Goal: Information Seeking & Learning: Learn about a topic

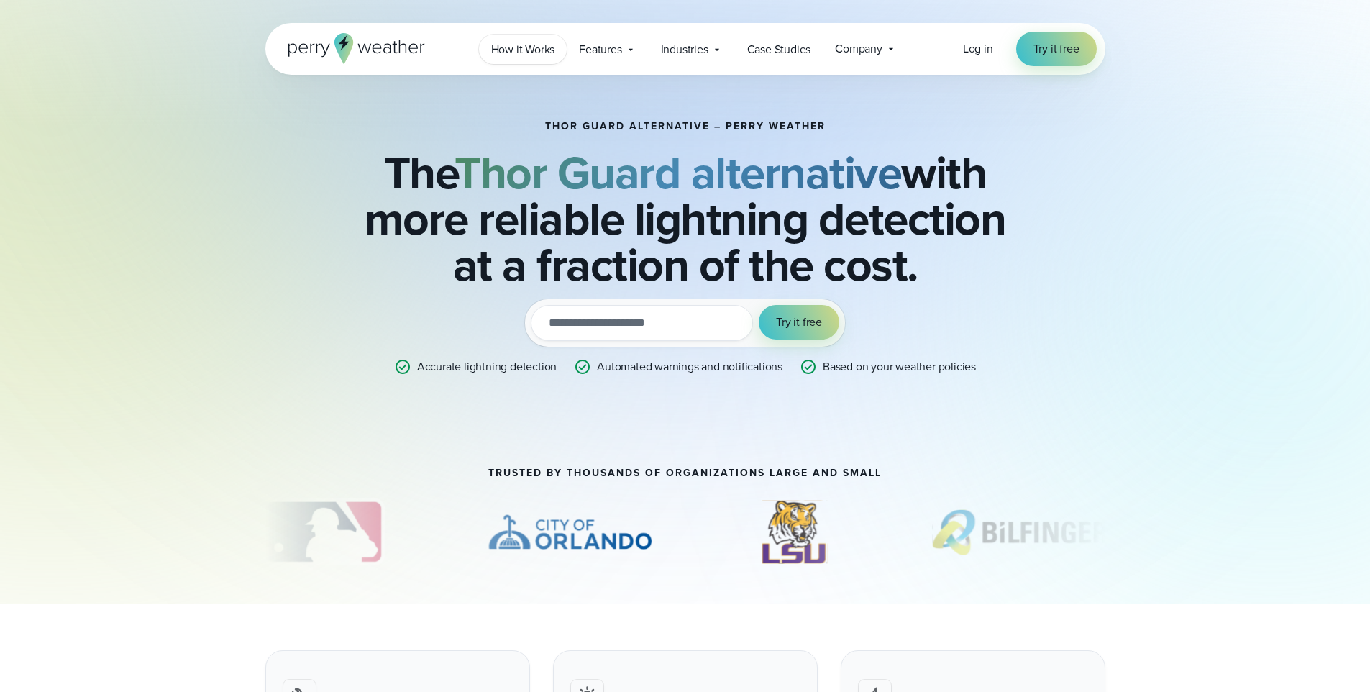
click at [547, 46] on span "How it Works" at bounding box center [523, 49] width 64 height 17
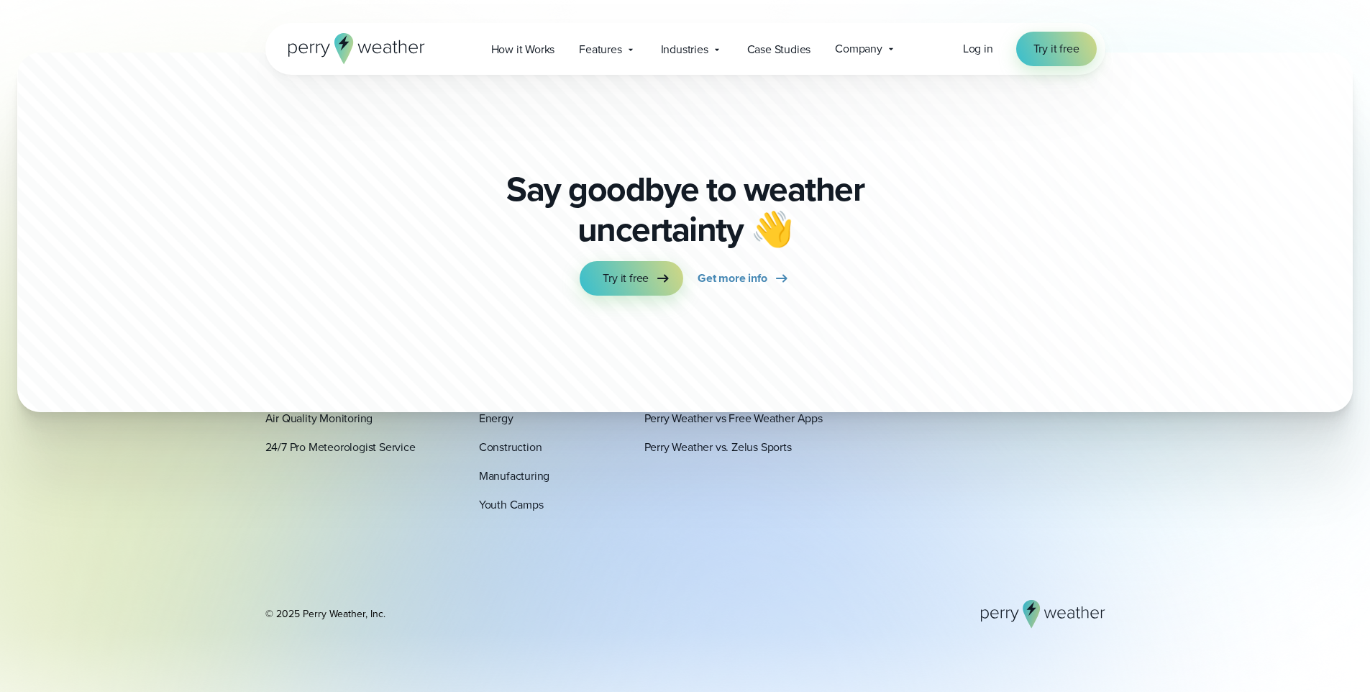
scroll to position [4003, 0]
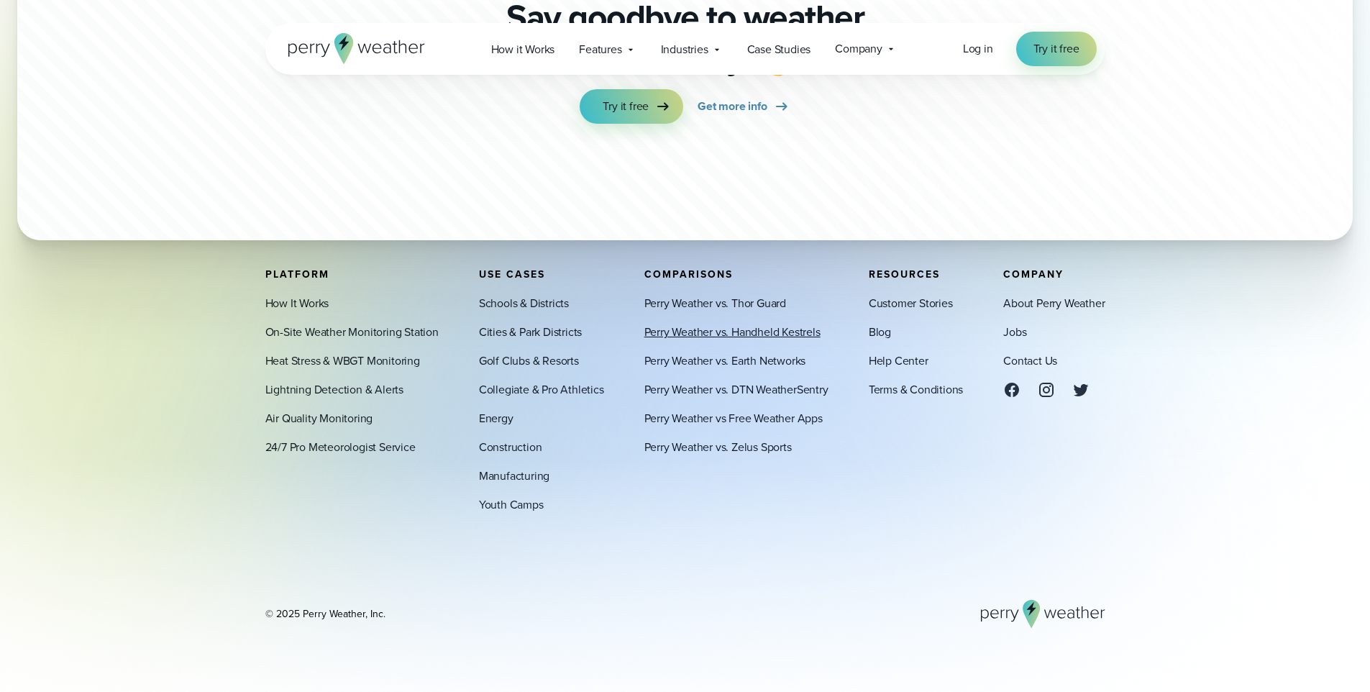
click at [744, 327] on link "Perry Weather vs. Handheld Kestrels" at bounding box center [732, 332] width 176 height 17
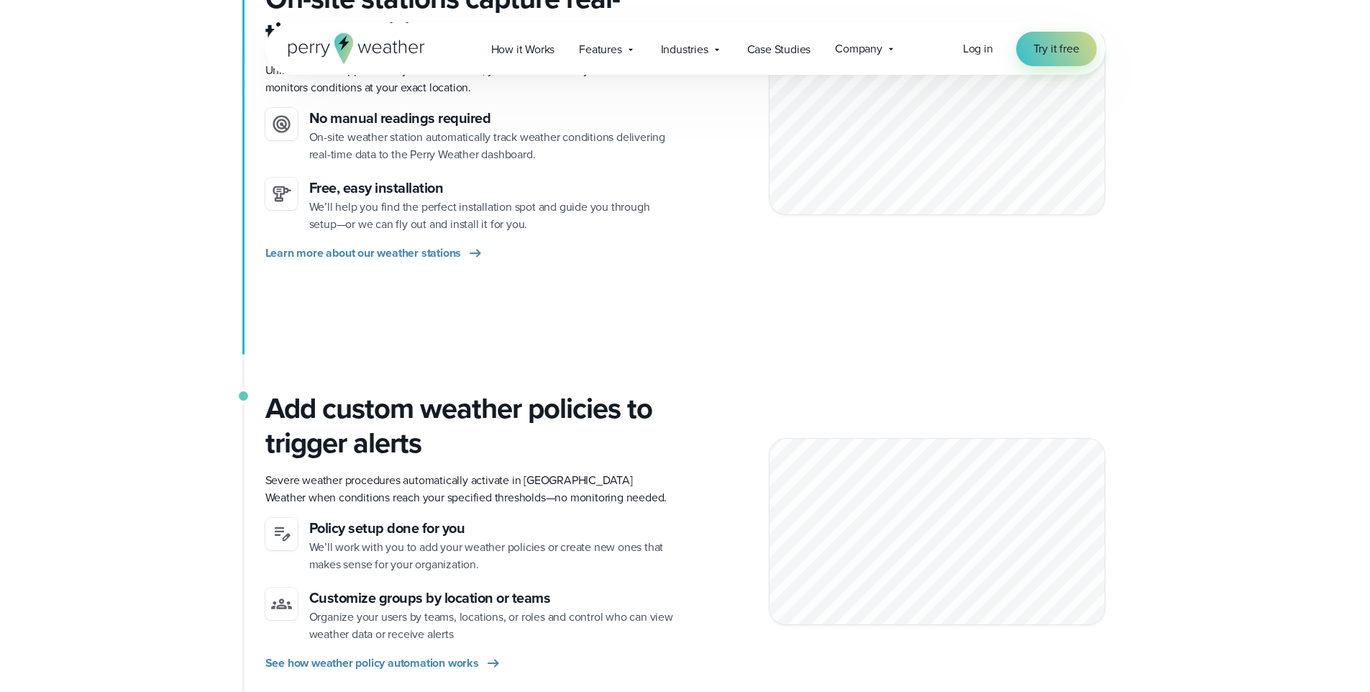
scroll to position [0, 0]
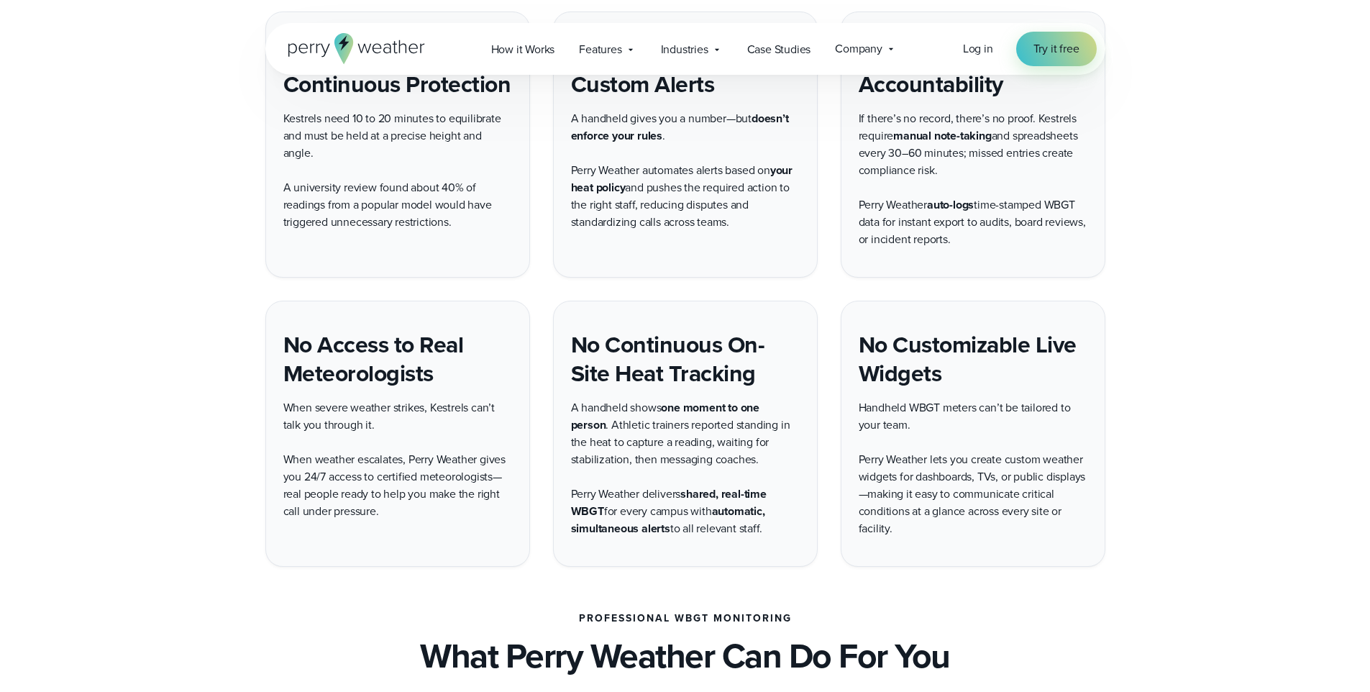
scroll to position [1836, 0]
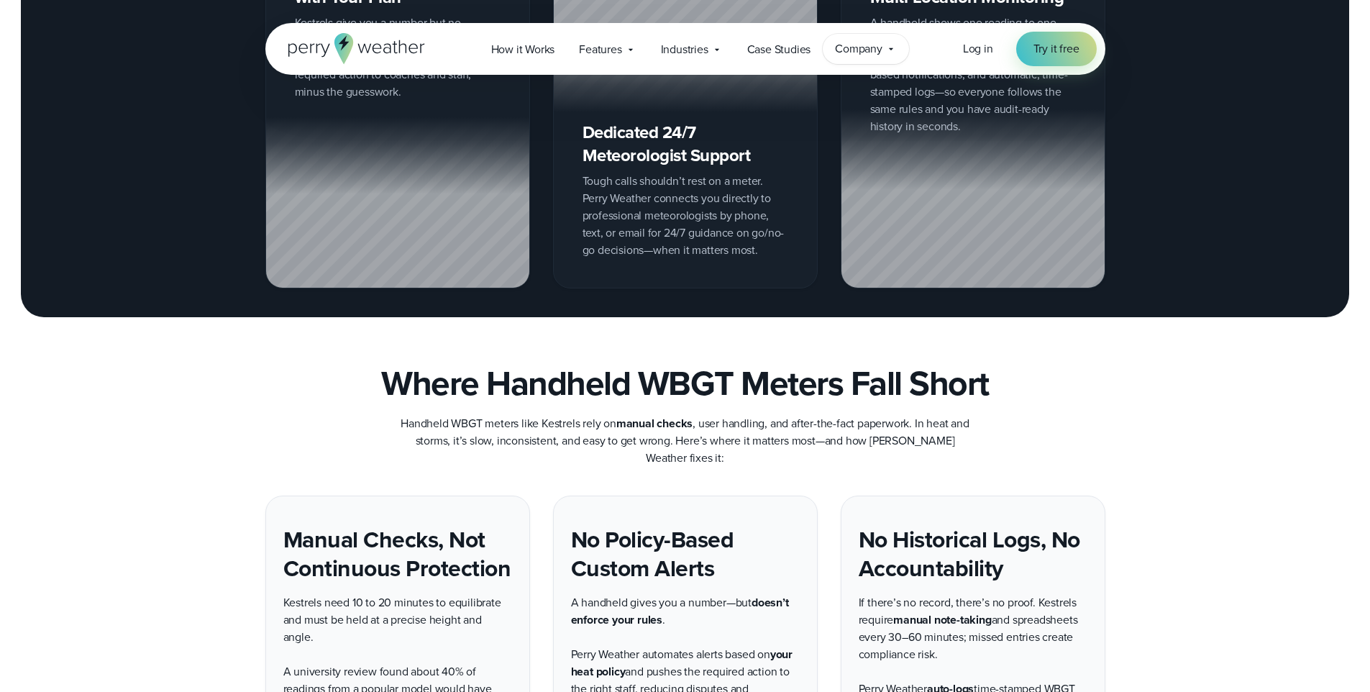
click at [867, 51] on span "Company" at bounding box center [858, 48] width 47 height 17
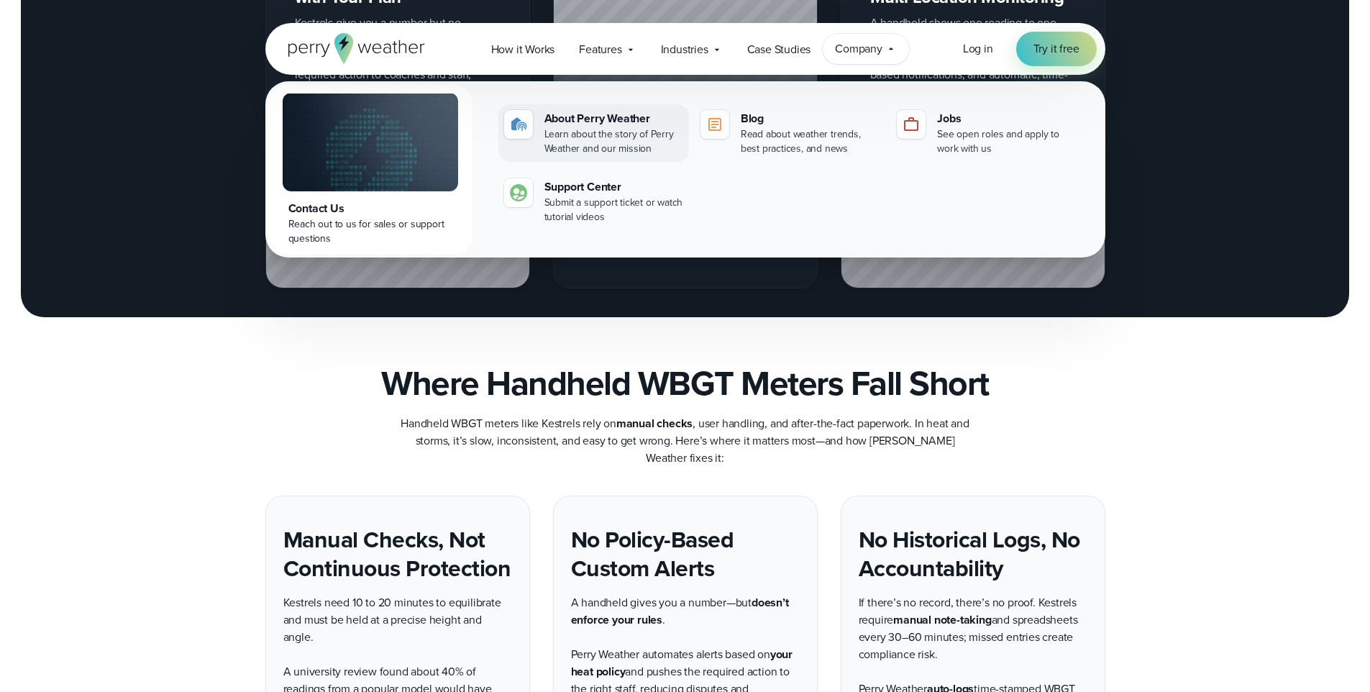
click at [612, 140] on div "Learn about the story of Perry Weather and our mission" at bounding box center [614, 141] width 139 height 29
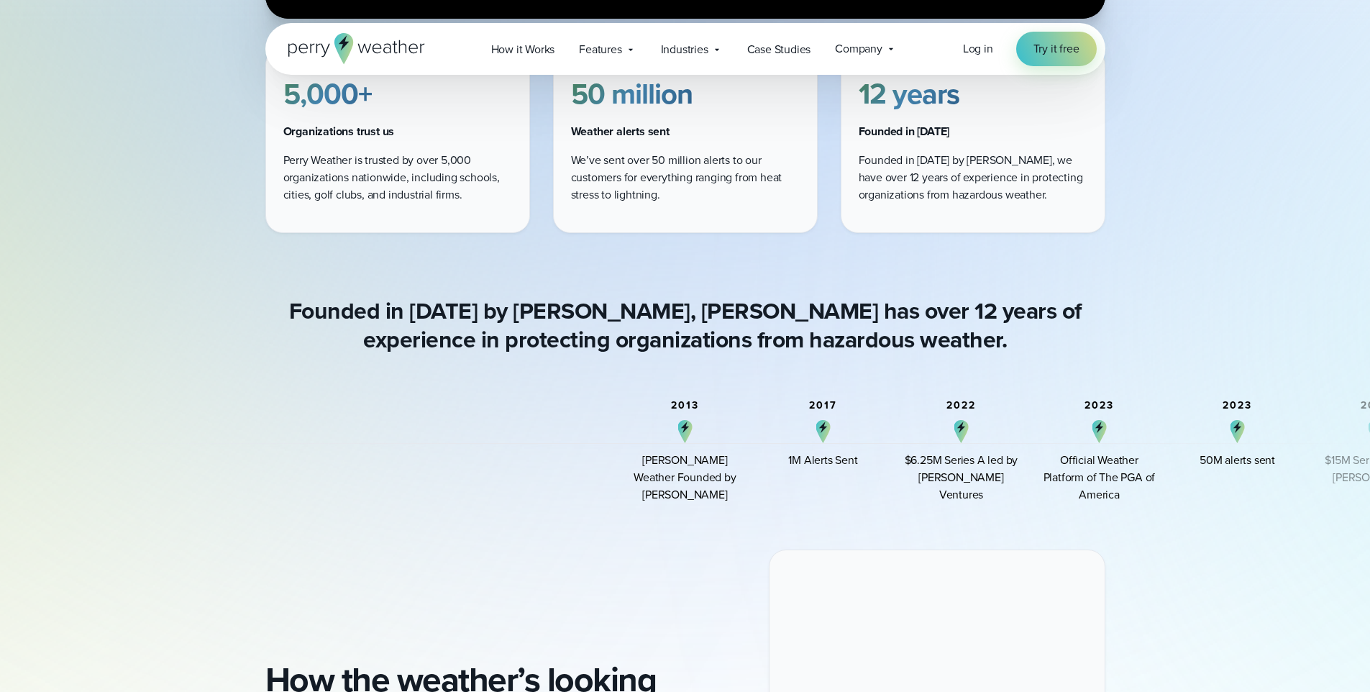
scroll to position [835, 0]
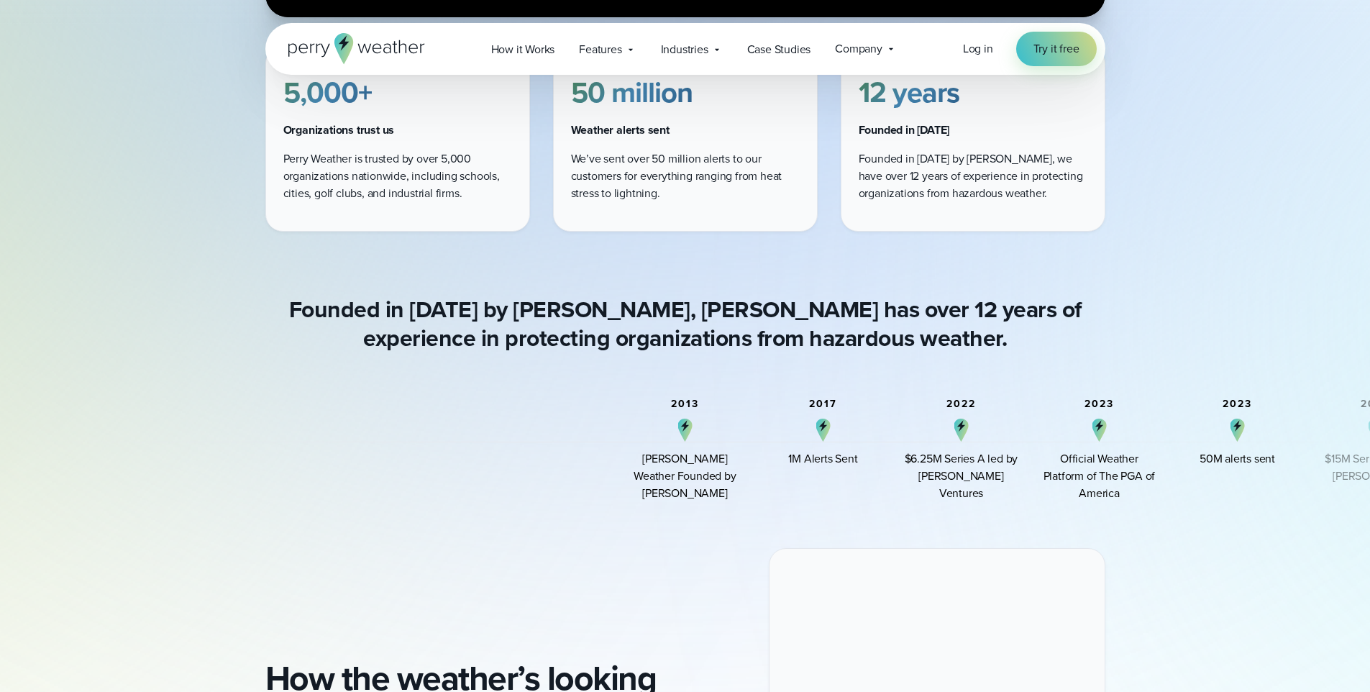
click at [1102, 457] on div "Official Weather Platform of The PGA of America" at bounding box center [1099, 476] width 115 height 52
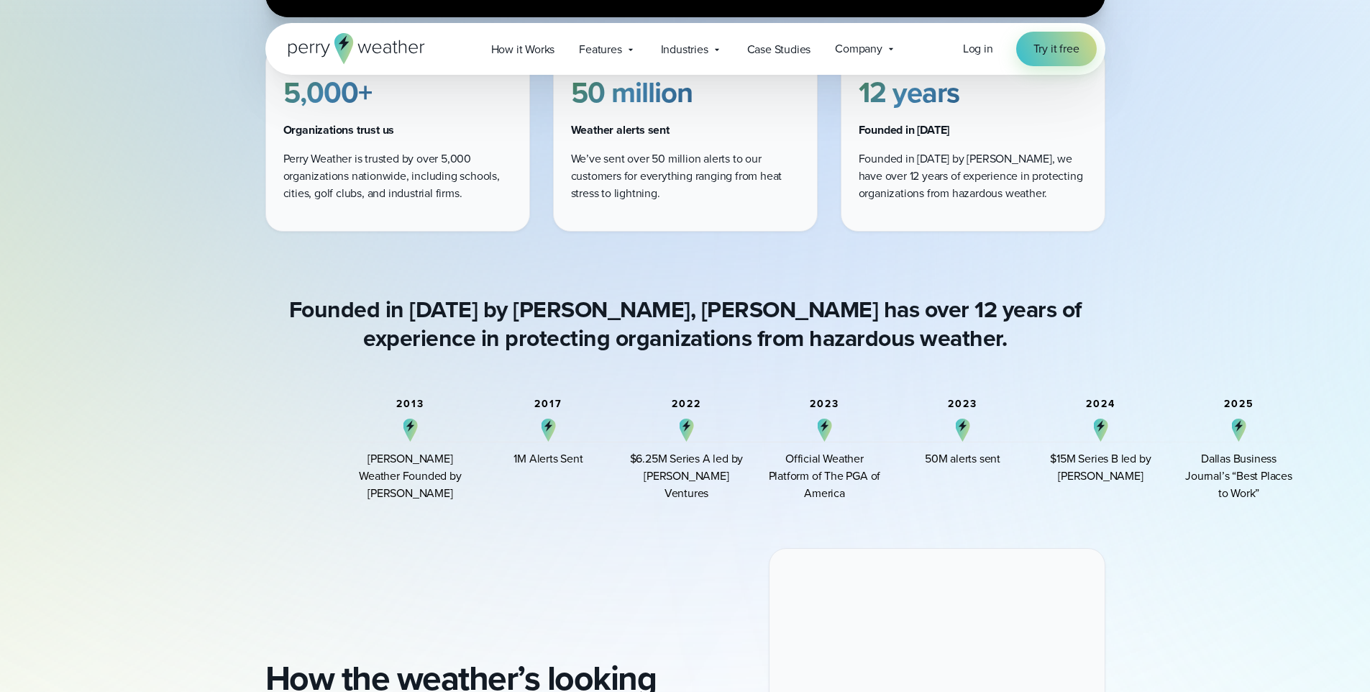
drag, startPoint x: 1321, startPoint y: 435, endPoint x: 1047, endPoint y: 470, distance: 277.0
click at [1047, 470] on div "2024 $15M Series B led by Arthur Ventures" at bounding box center [1101, 450] width 115 height 104
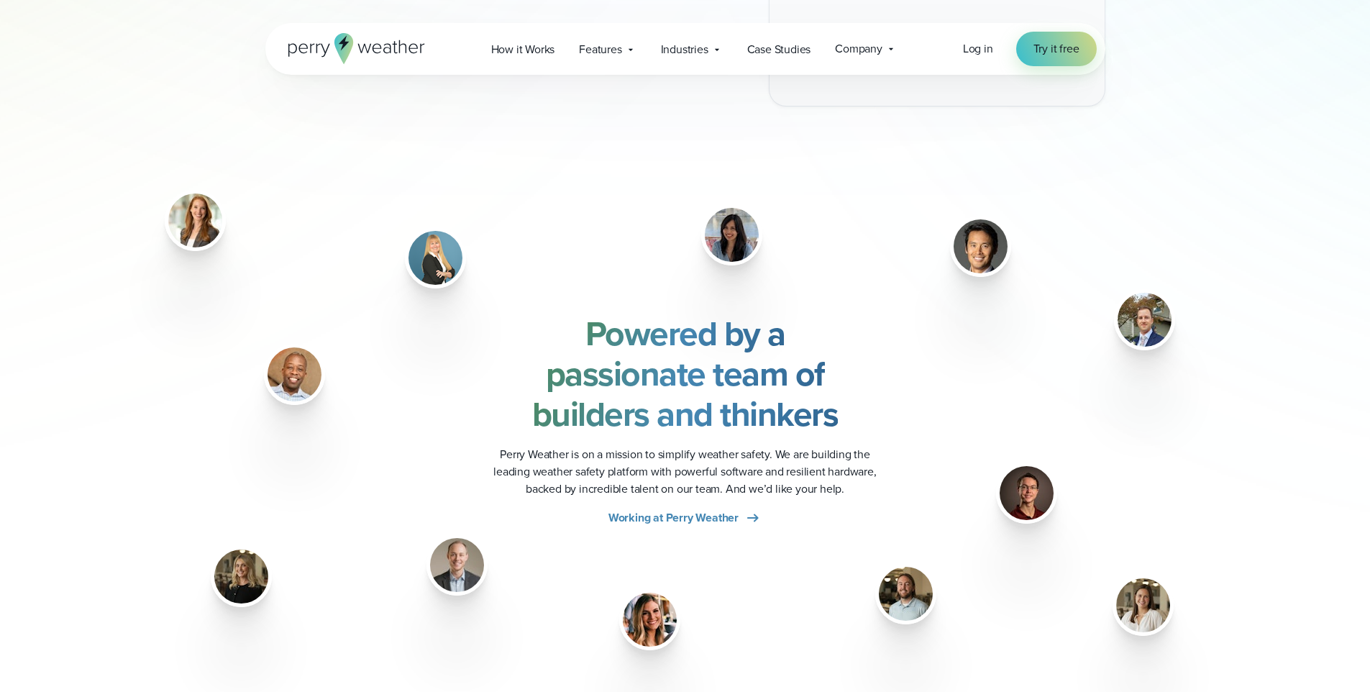
scroll to position [1726, 0]
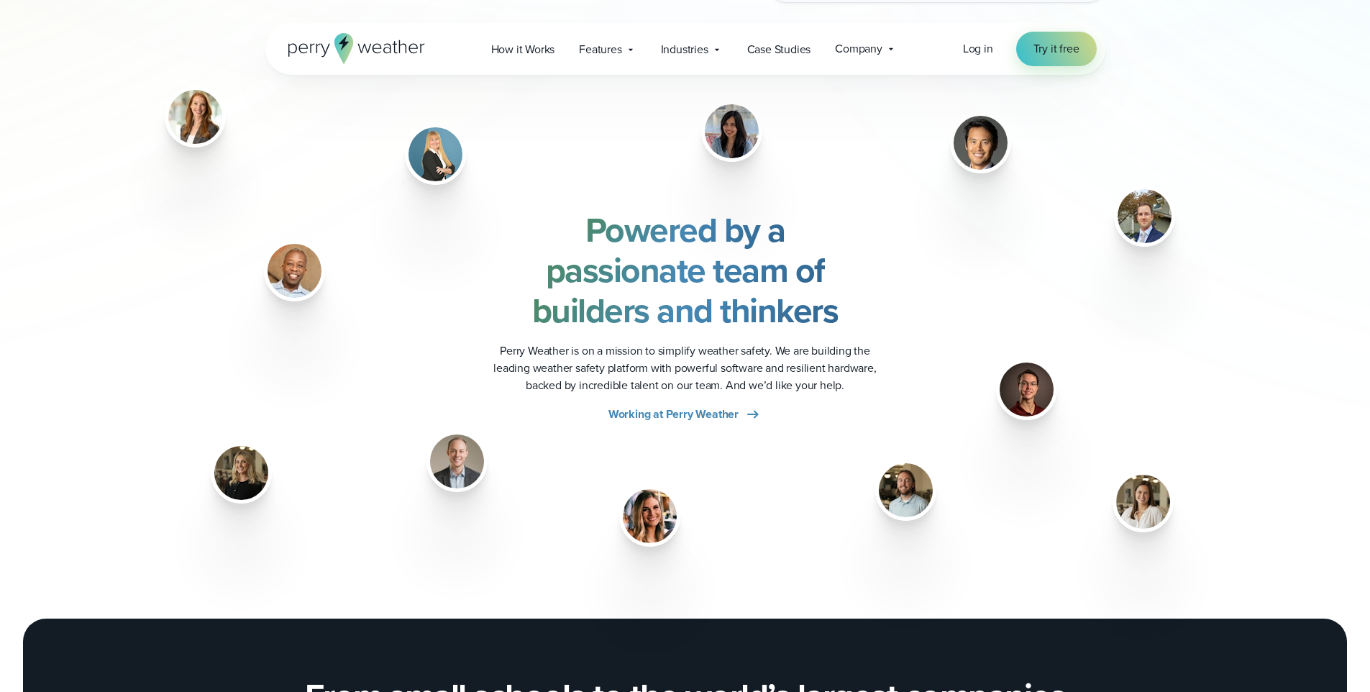
click at [842, 542] on div "Powered by a passionate team of builders and thinkers Perry Weather is on a mis…" at bounding box center [685, 316] width 1370 height 455
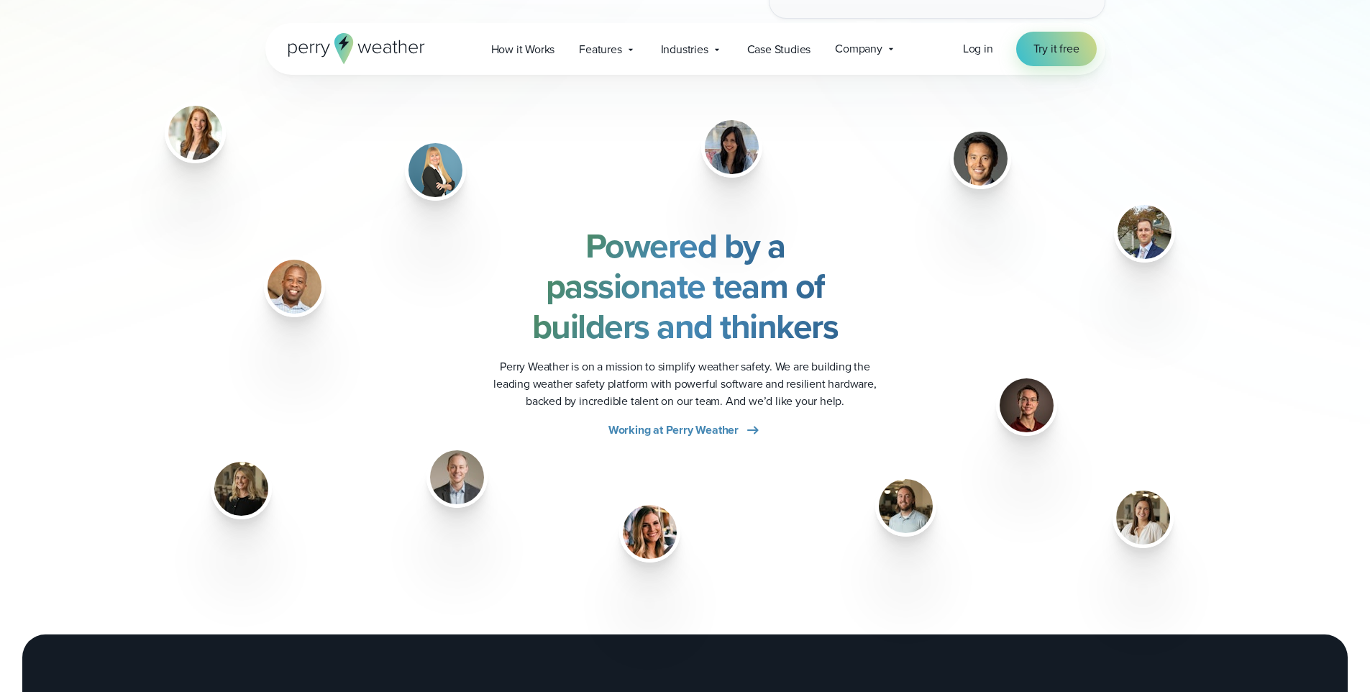
scroll to position [1698, 0]
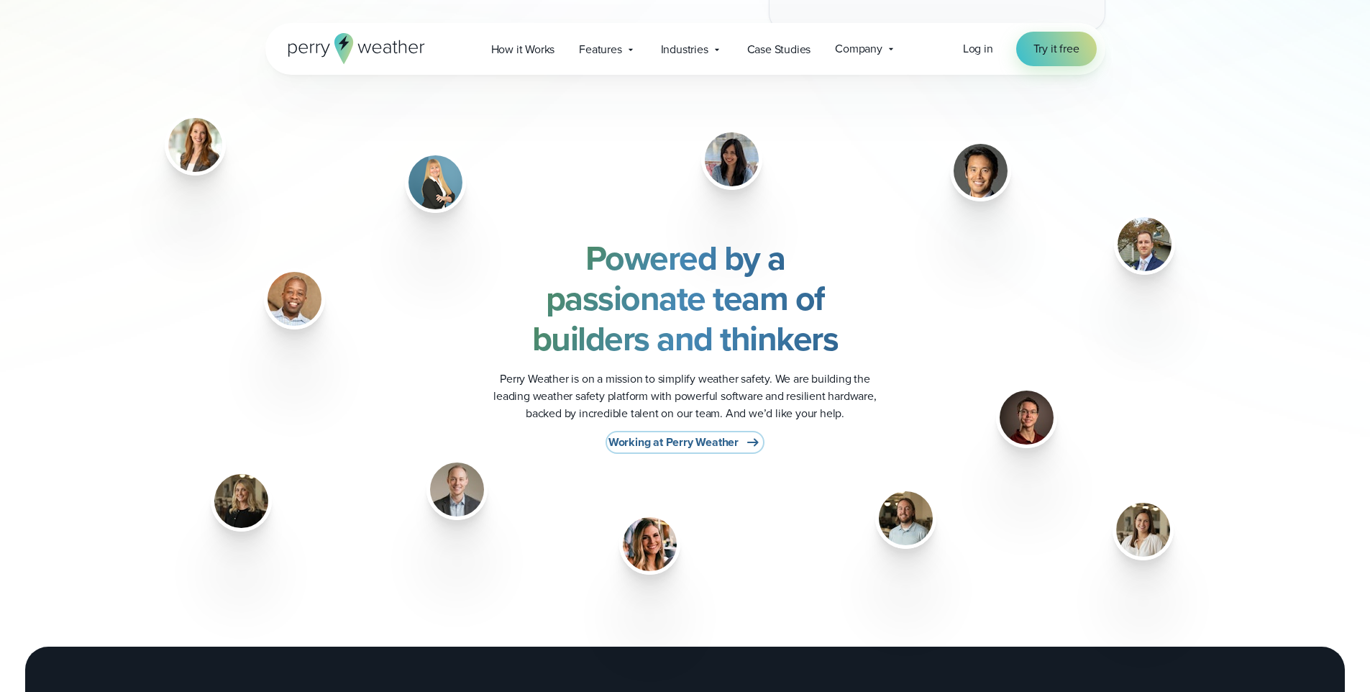
click at [726, 447] on span "Working at Perry Weather" at bounding box center [674, 442] width 130 height 17
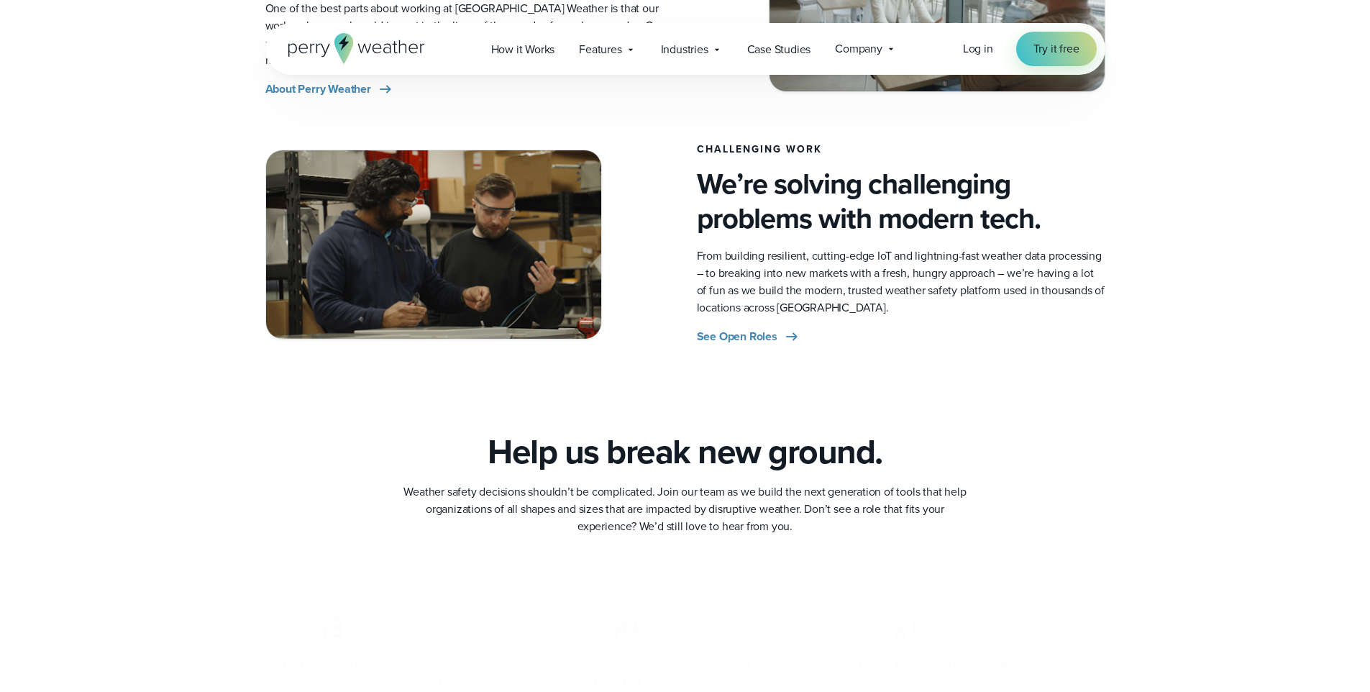
scroll to position [687, 0]
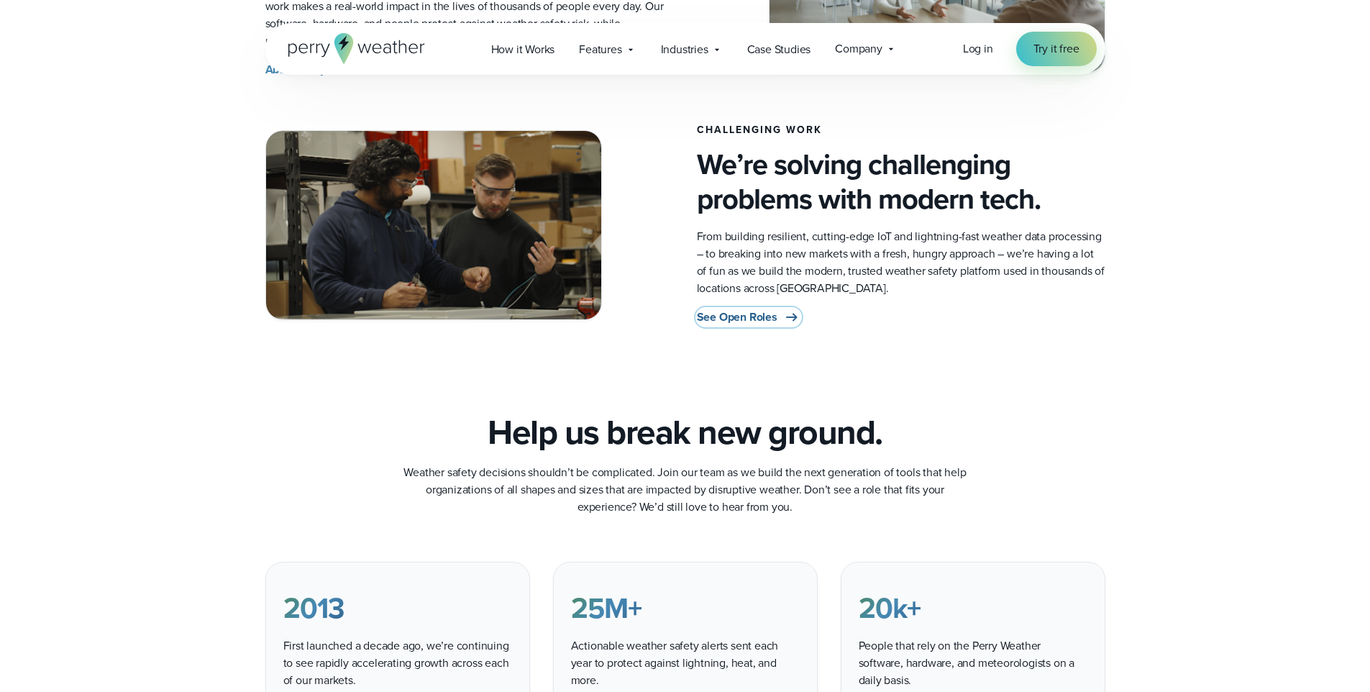
click at [737, 309] on span "See Open Roles" at bounding box center [737, 317] width 81 height 17
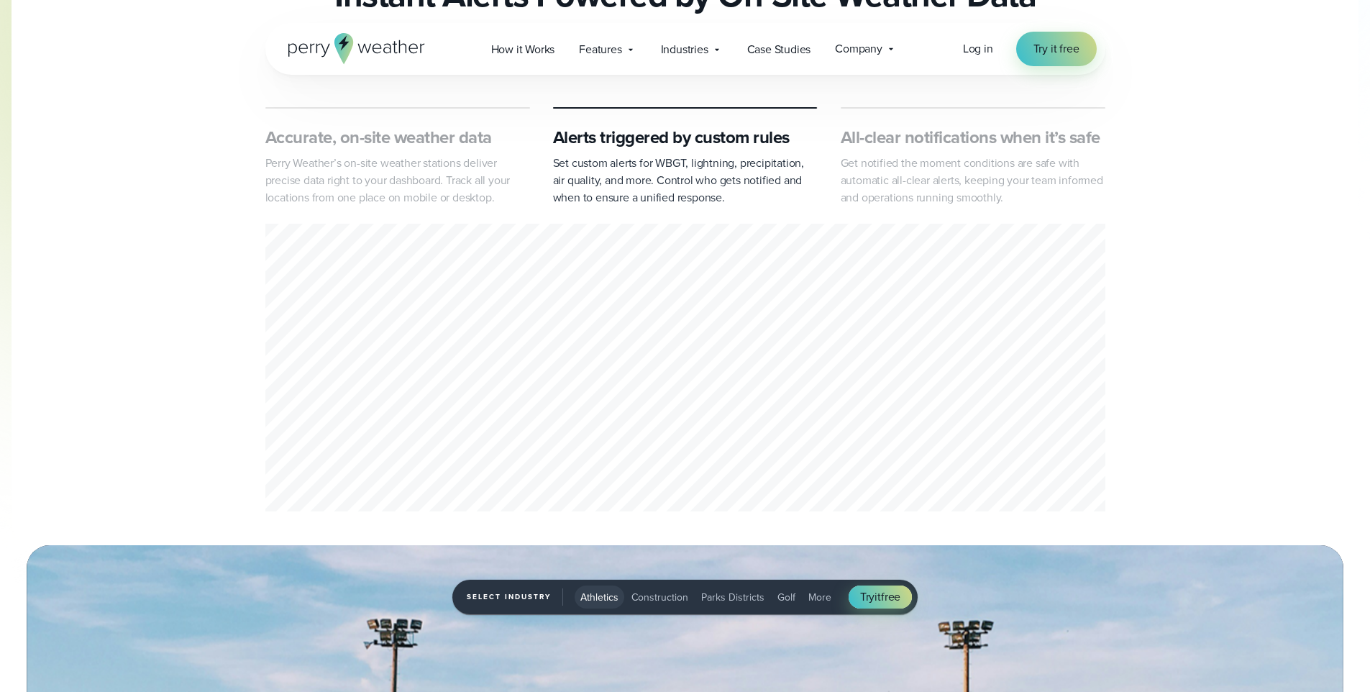
scroll to position [709, 0]
